Goal: Task Accomplishment & Management: Manage account settings

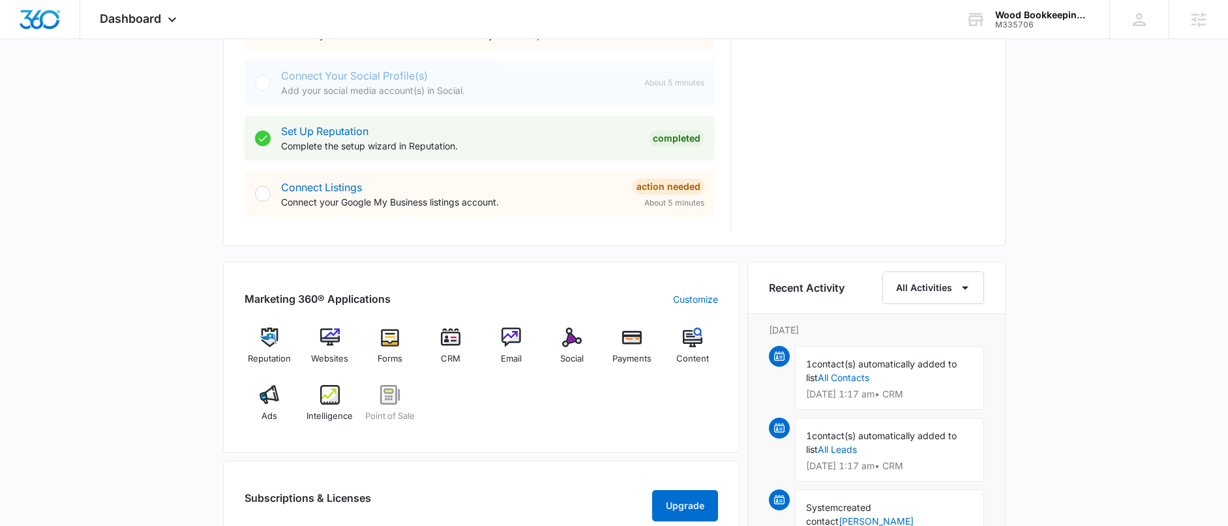
scroll to position [609, 0]
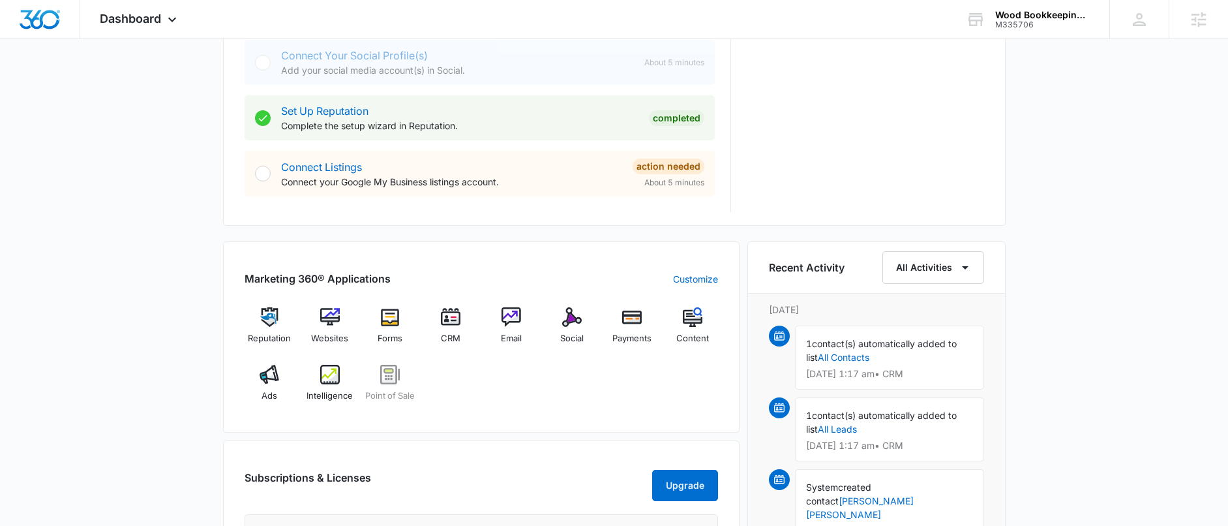
click at [654, 374] on div "Reputation Websites Forms CRM Email Social Payments Content Ads Intelligence Po…" at bounding box center [482, 359] width 474 height 104
click at [399, 318] on img at bounding box center [390, 317] width 20 height 20
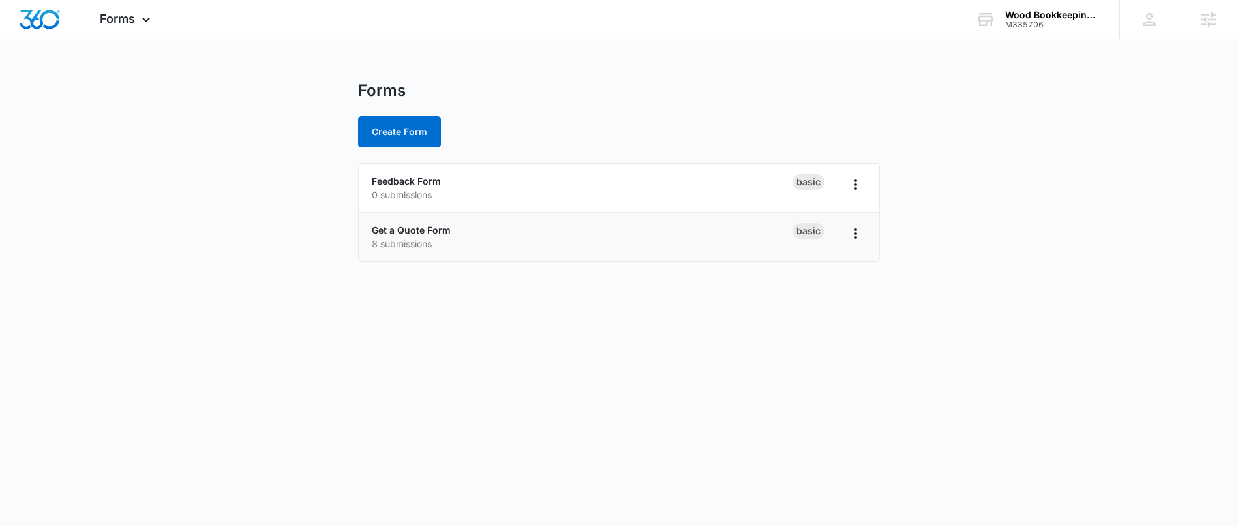
click at [407, 223] on div "Get a Quote Form 8 submissions" at bounding box center [582, 236] width 421 height 27
click at [401, 231] on link "Get a Quote Form" at bounding box center [411, 229] width 79 height 11
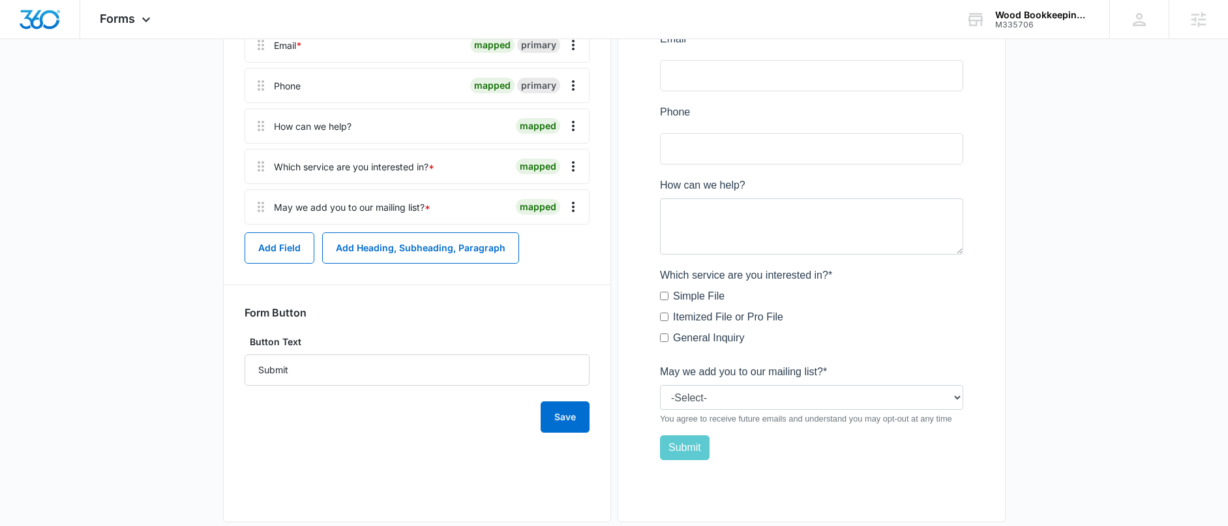
scroll to position [87, 0]
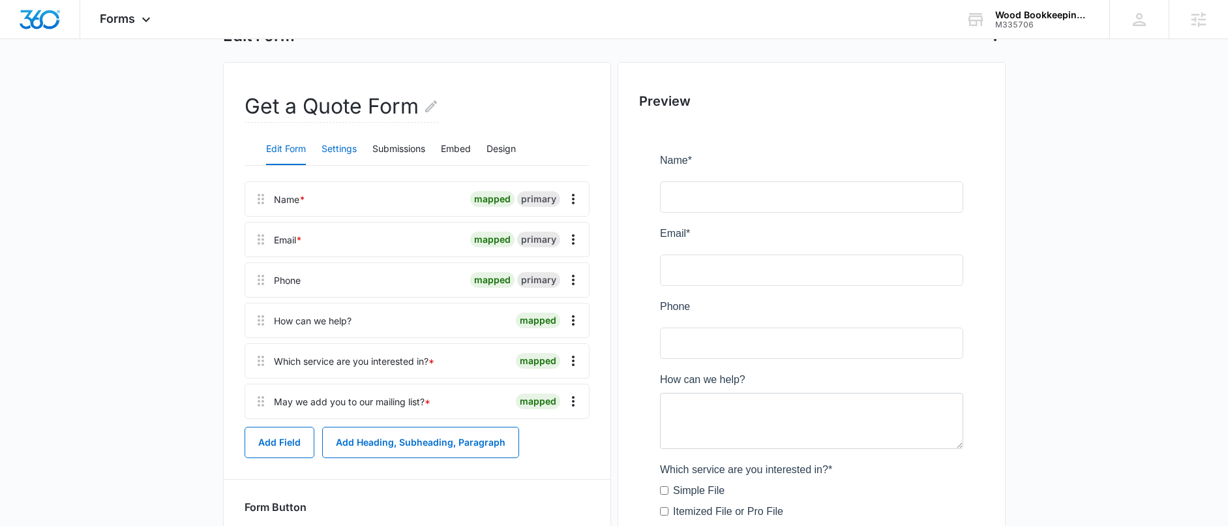
click at [326, 147] on button "Settings" at bounding box center [339, 149] width 35 height 31
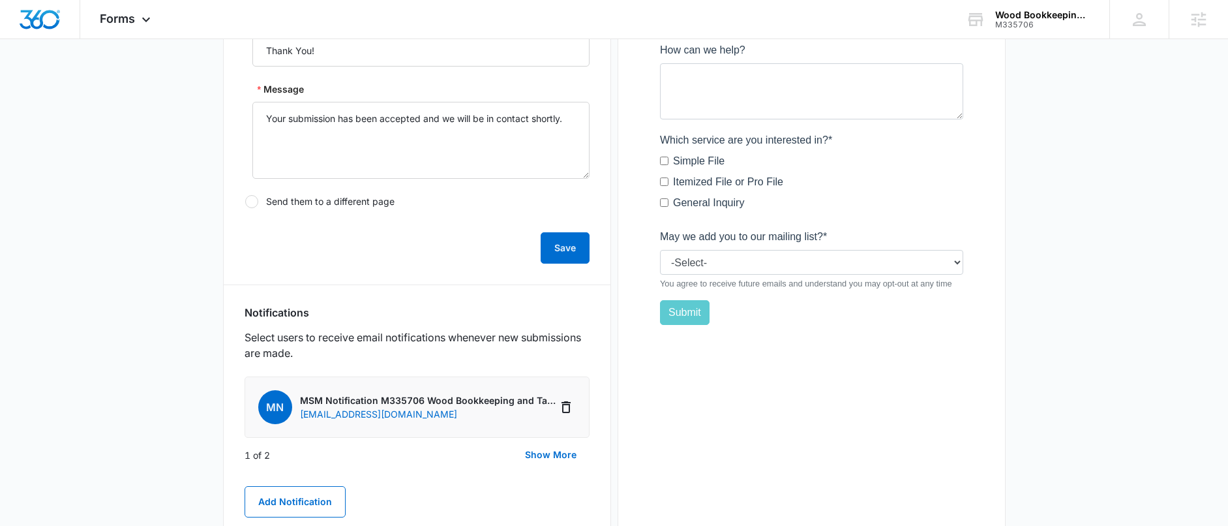
scroll to position [417, 0]
click at [551, 451] on button "Show More" at bounding box center [551, 453] width 78 height 31
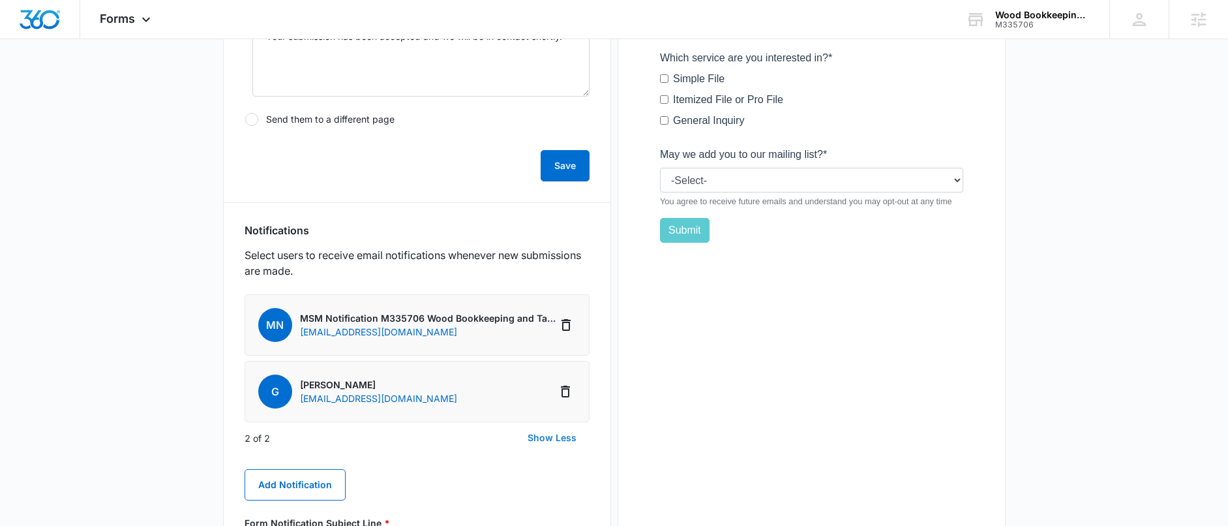
scroll to position [506, 0]
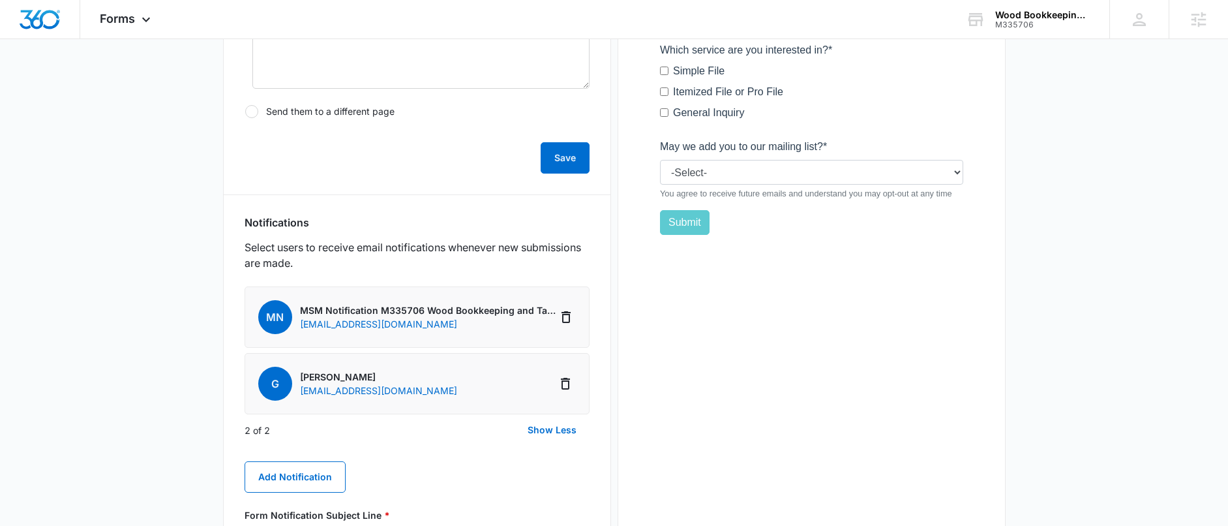
click at [306, 379] on p "Glenna" at bounding box center [378, 377] width 157 height 14
click at [300, 471] on button "Add Notification" at bounding box center [295, 476] width 101 height 31
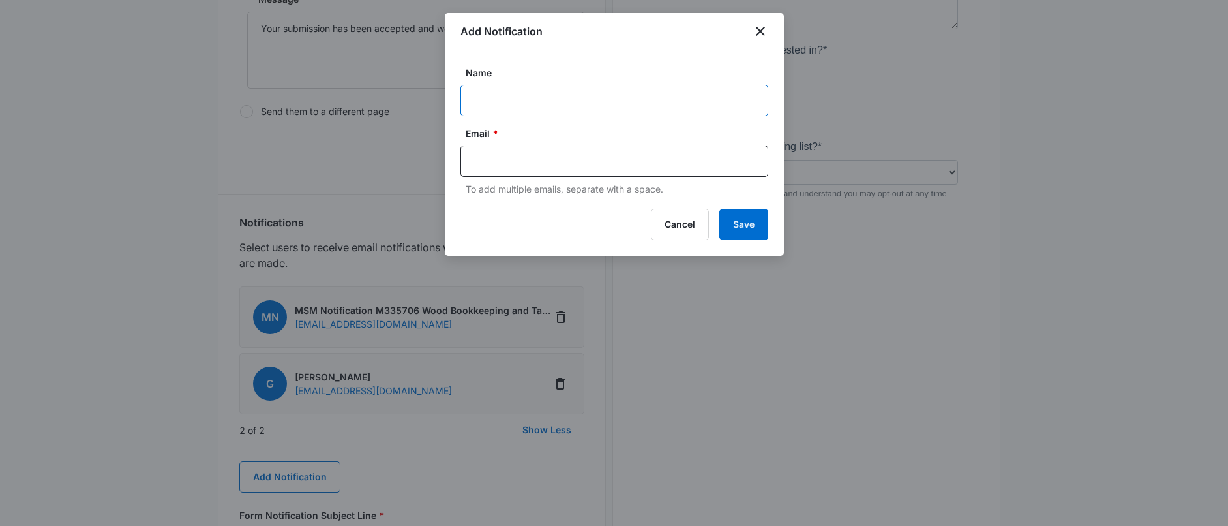
click at [504, 104] on input "Name" at bounding box center [615, 100] width 308 height 31
type input "Glenna - Tax Ease"
click at [506, 173] on div at bounding box center [615, 160] width 308 height 31
click at [515, 159] on input "text" at bounding box center [615, 161] width 283 height 20
paste input "glenna@taxeaseusa.com"
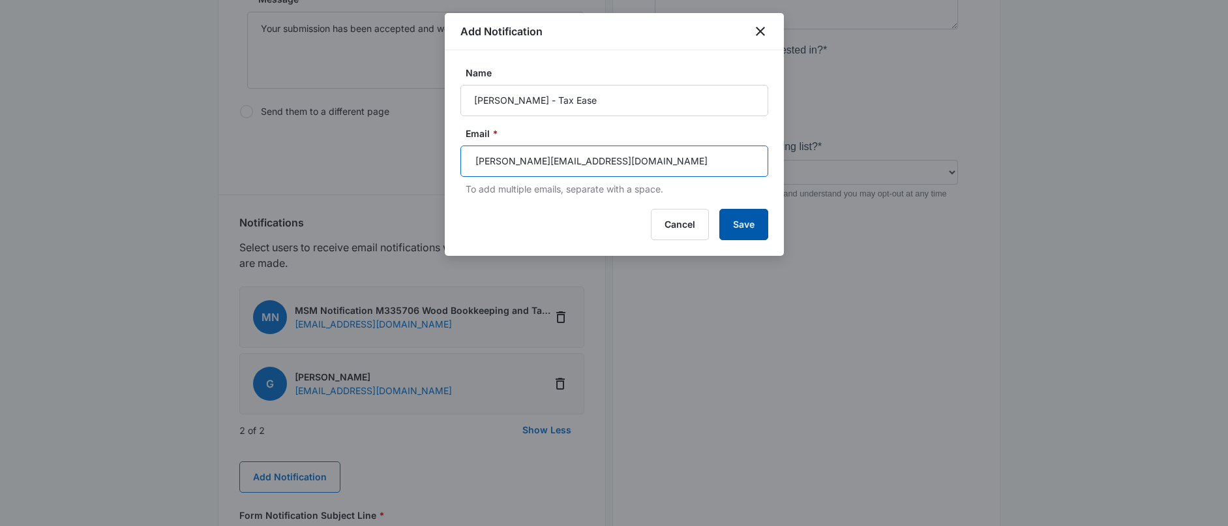
type input "glenna@taxeaseusa.com"
click at [751, 216] on button "Save" at bounding box center [744, 224] width 49 height 31
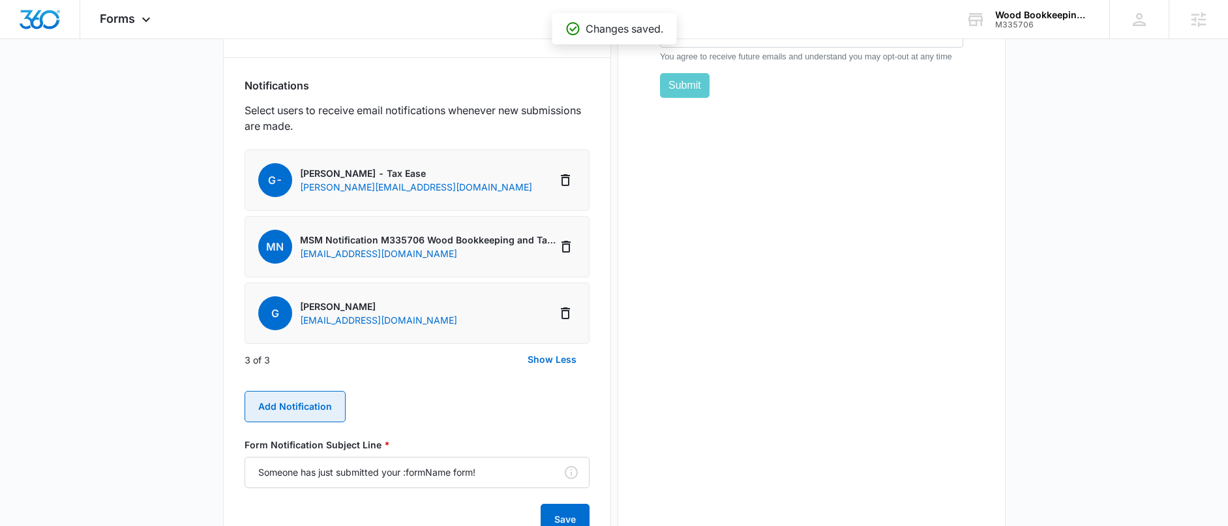
scroll to position [633, 0]
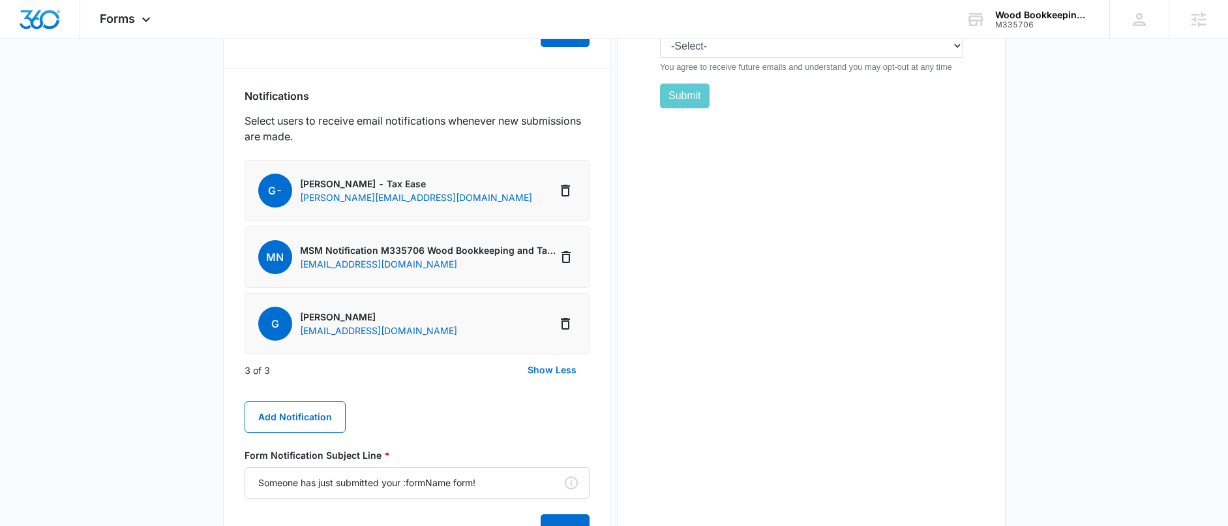
click at [468, 349] on li "G Glenna GLENNAWOODTAX@GMAIL.COM" at bounding box center [417, 323] width 345 height 61
click at [565, 324] on icon "Delete Notification" at bounding box center [566, 324] width 16 height 16
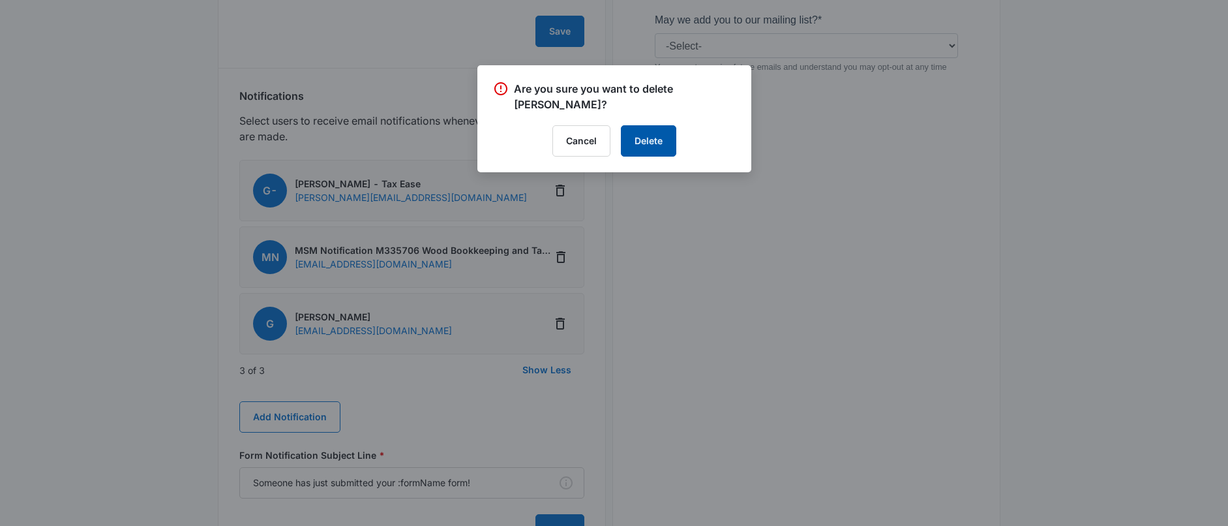
drag, startPoint x: 663, startPoint y: 129, endPoint x: 641, endPoint y: 143, distance: 26.4
click at [663, 129] on button "Delete" at bounding box center [648, 140] width 55 height 31
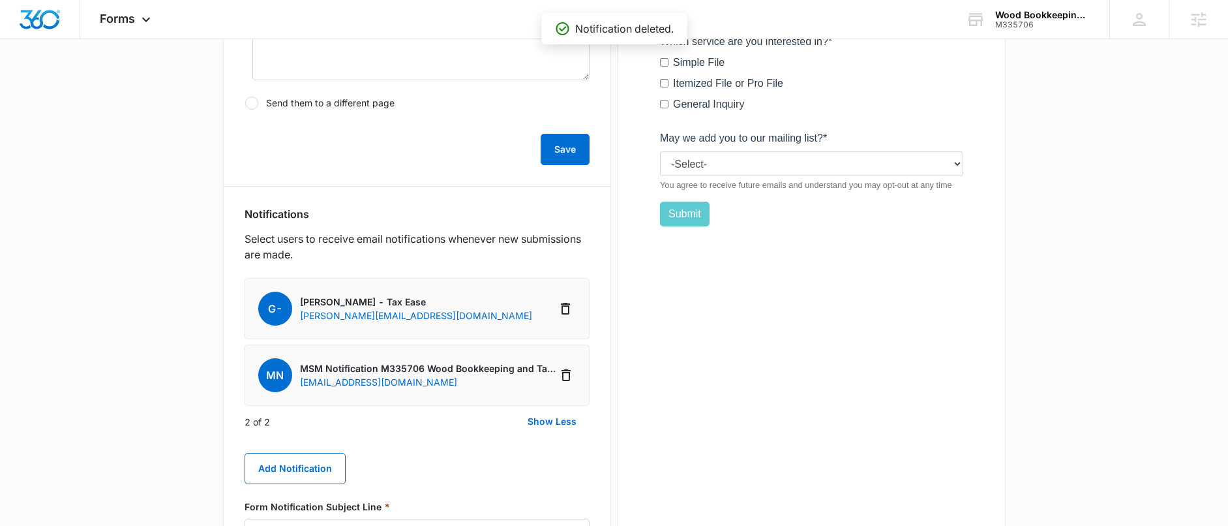
scroll to position [516, 0]
